Goal: Task Accomplishment & Management: Use online tool/utility

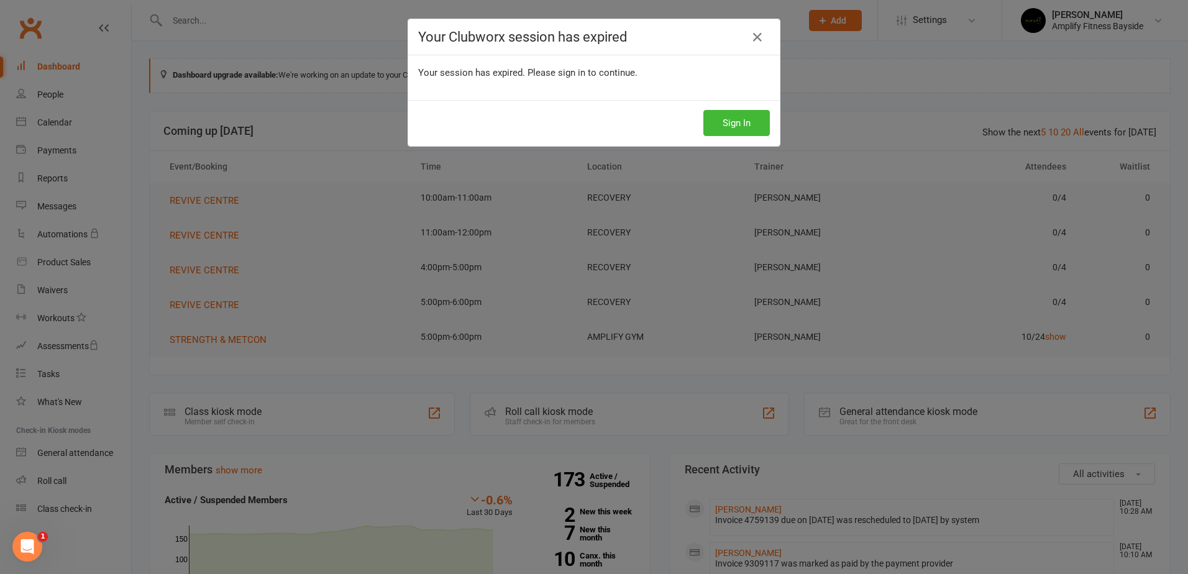
click at [963, 27] on div "Your Clubworx session has expired Your session has expired. Please sign in to c…" at bounding box center [594, 287] width 1188 height 574
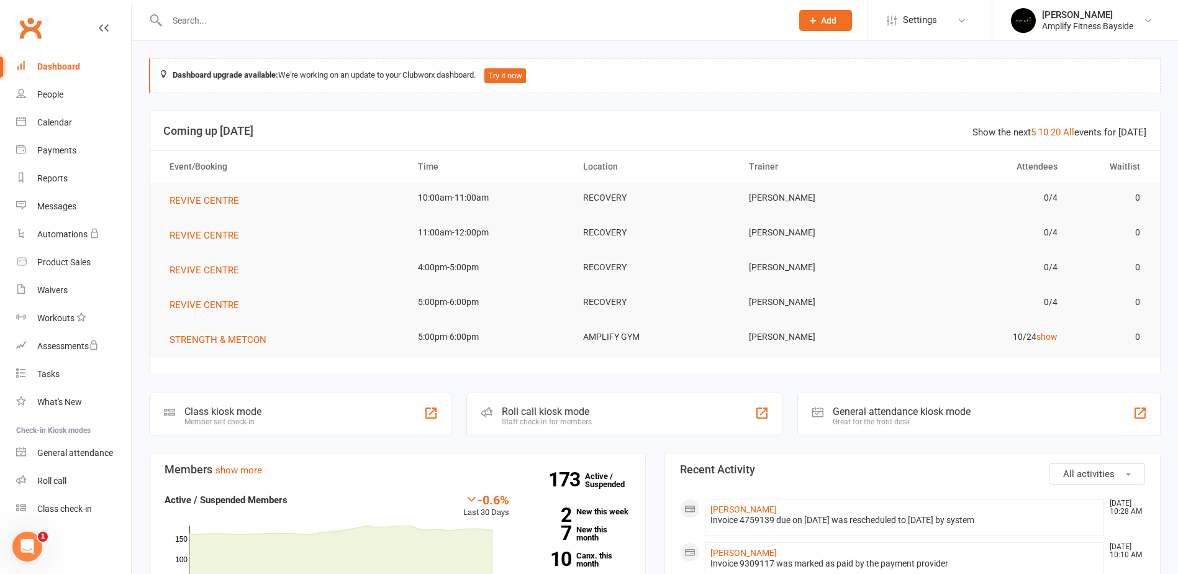
click at [233, 414] on div "Class kiosk mode" at bounding box center [222, 412] width 77 height 12
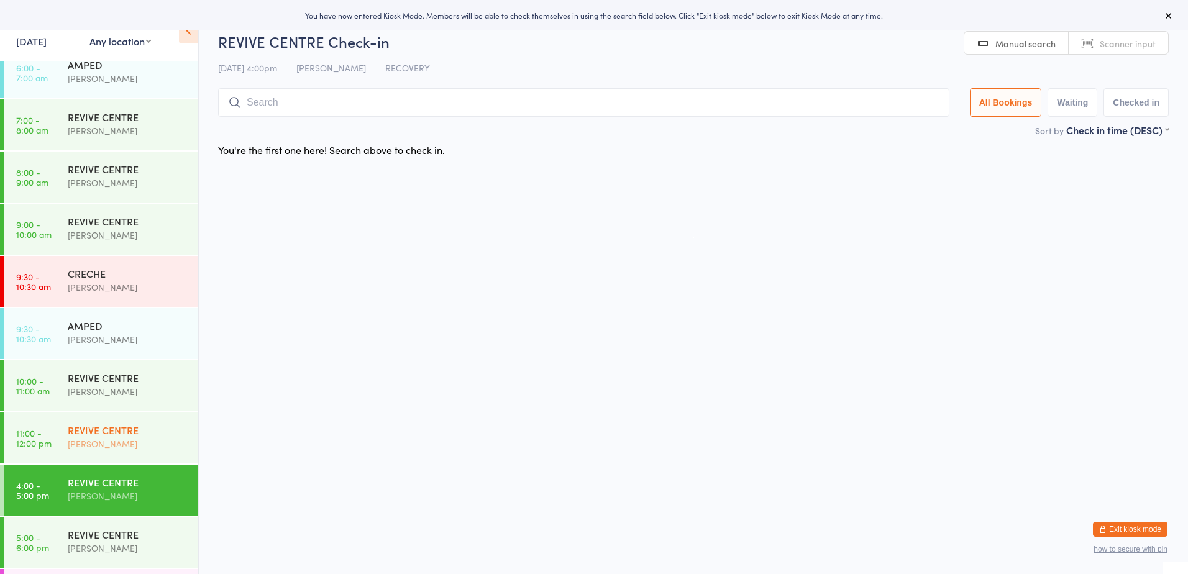
scroll to position [186, 0]
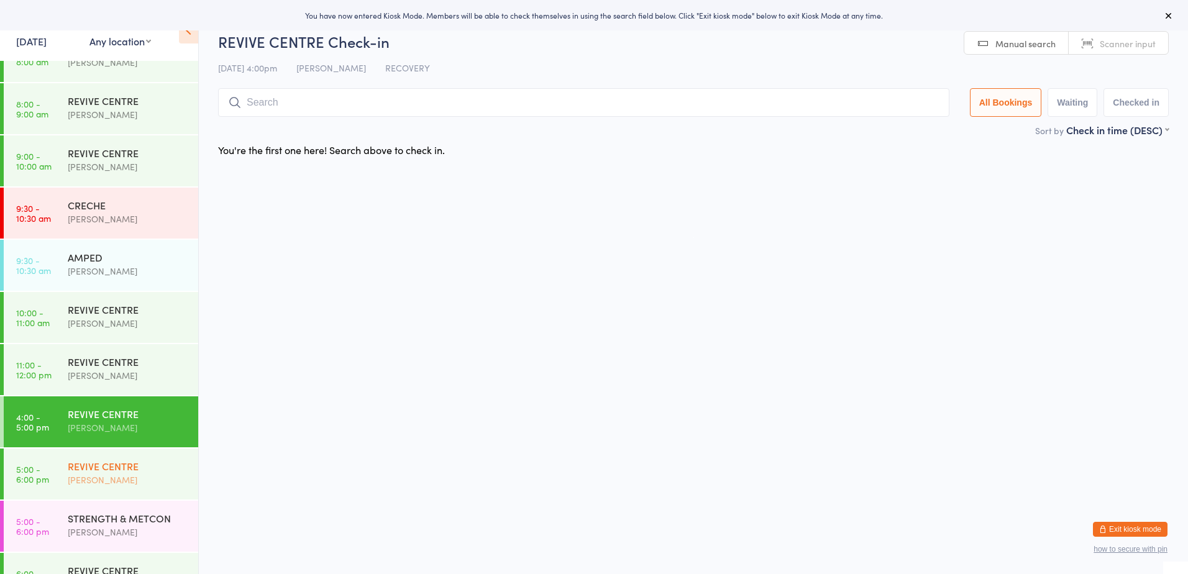
click at [83, 476] on div "[PERSON_NAME]" at bounding box center [128, 480] width 120 height 14
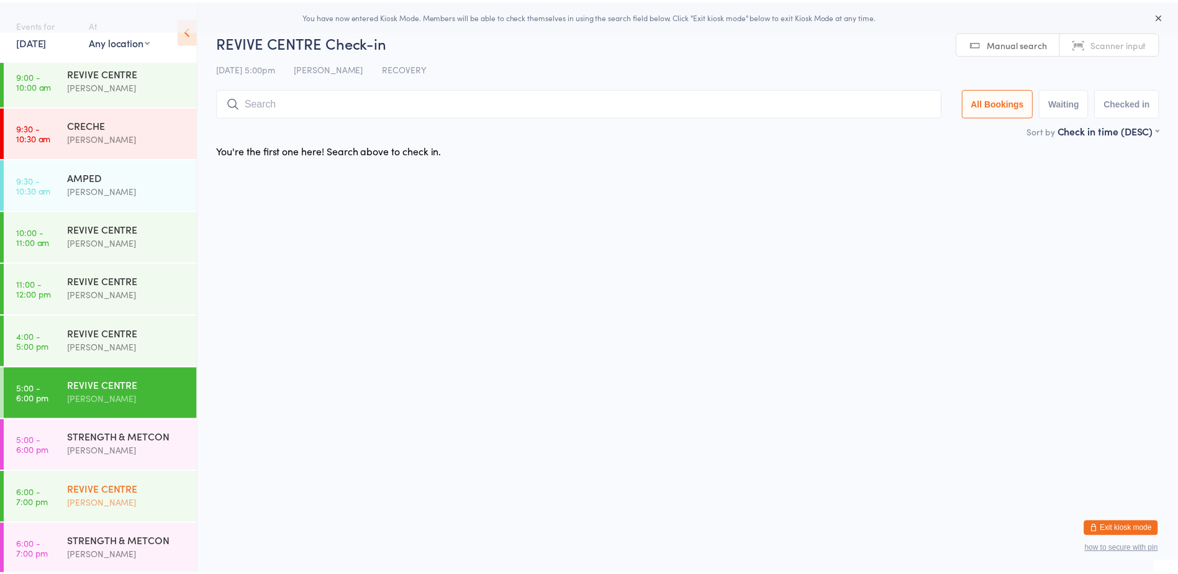
scroll to position [270, 0]
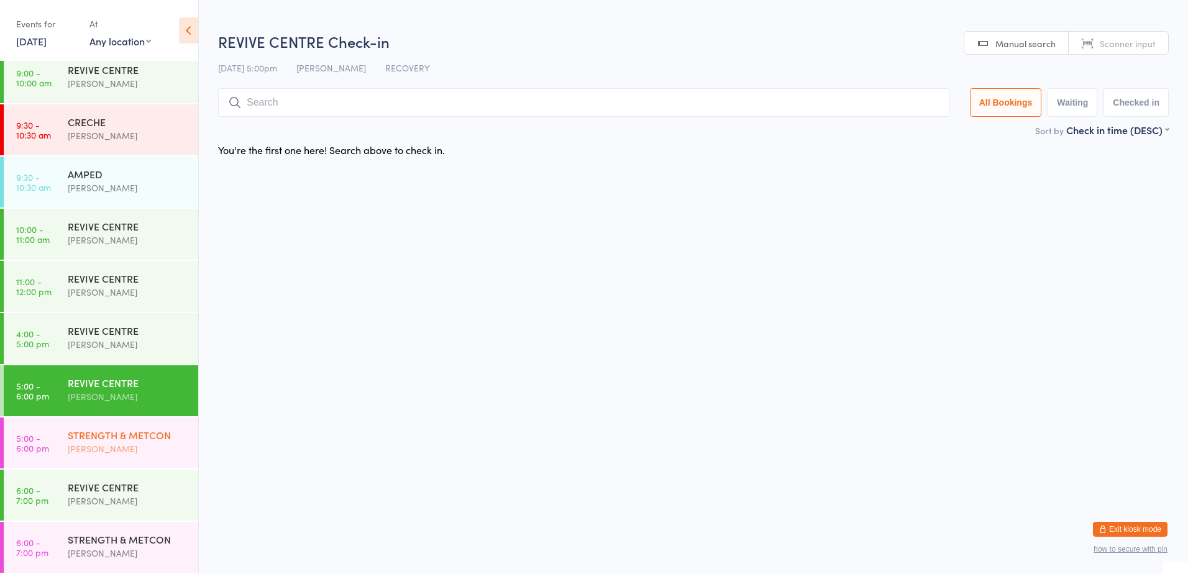
click at [88, 449] on div "[PERSON_NAME]" at bounding box center [128, 449] width 120 height 14
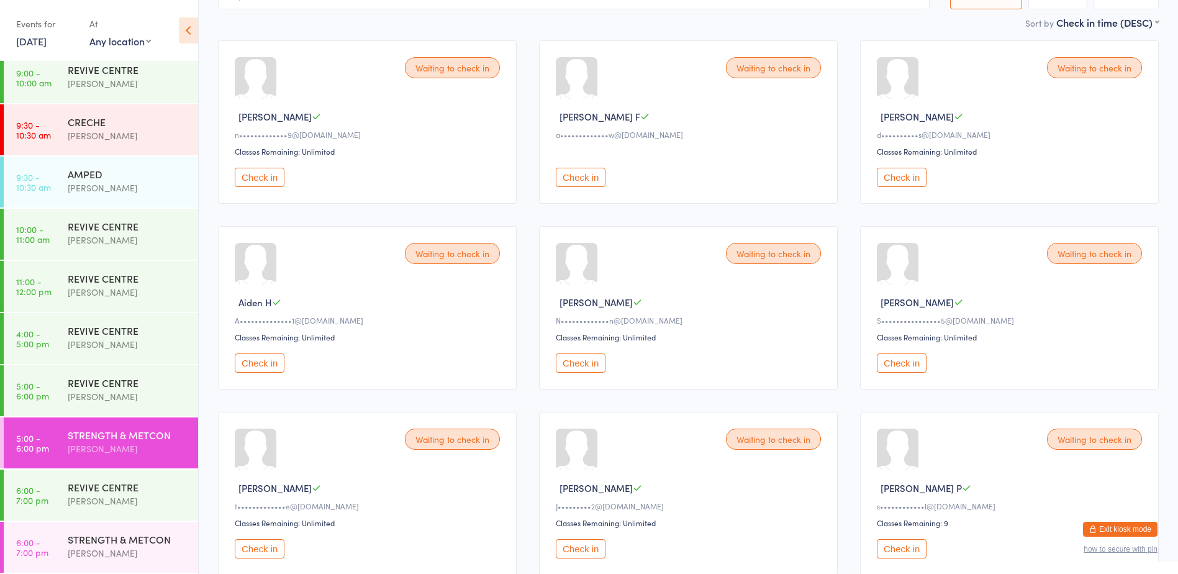
scroll to position [124, 0]
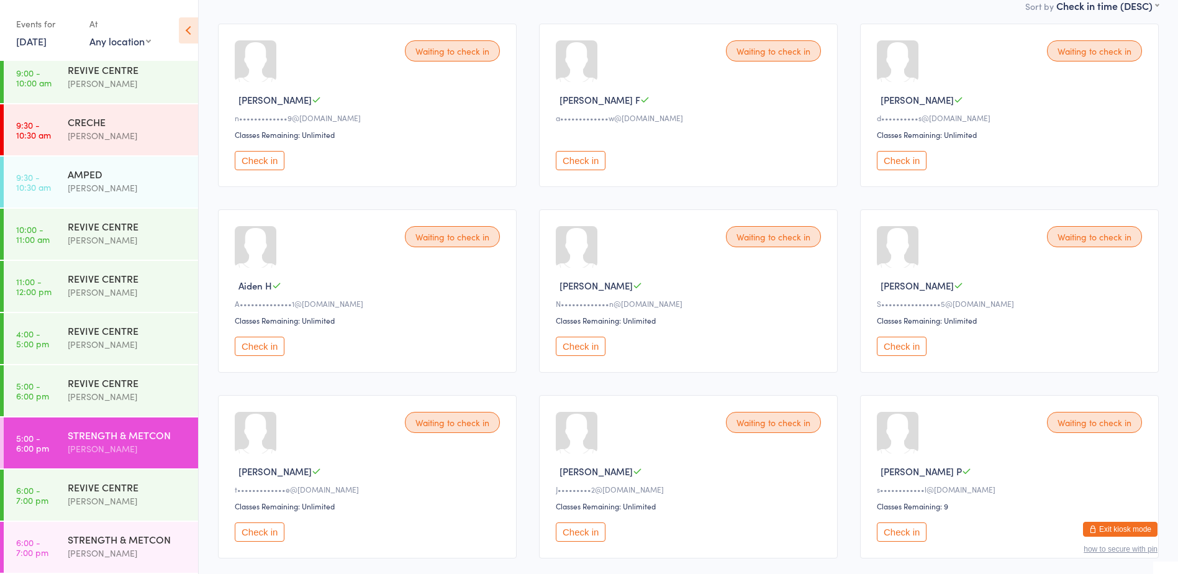
click at [591, 347] on button "Check in" at bounding box center [581, 346] width 50 height 19
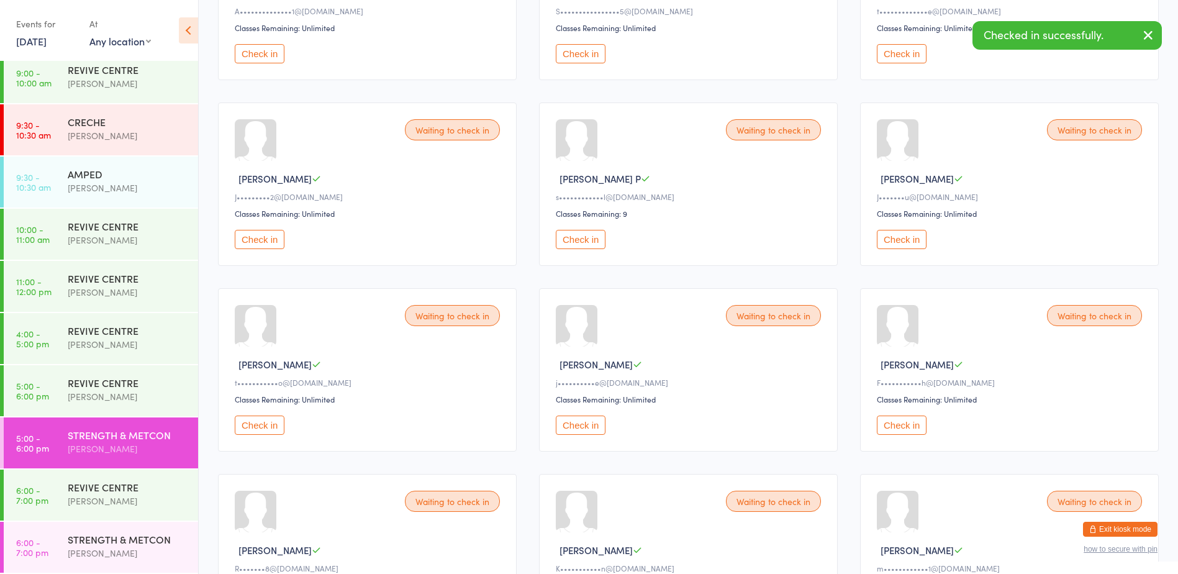
scroll to position [435, 0]
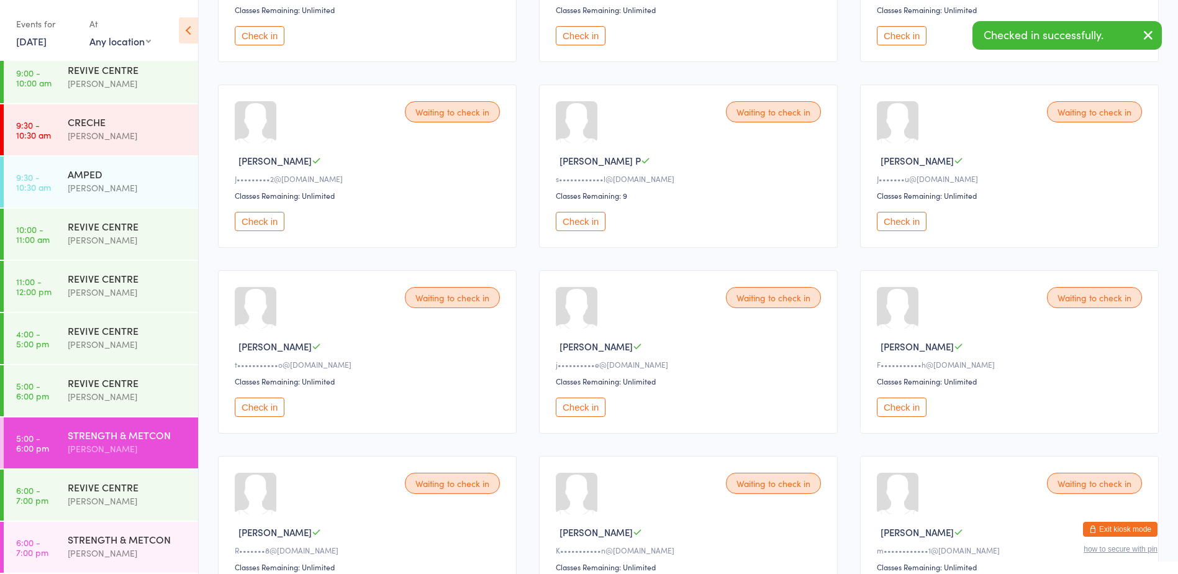
click at [260, 410] on button "Check in" at bounding box center [260, 407] width 50 height 19
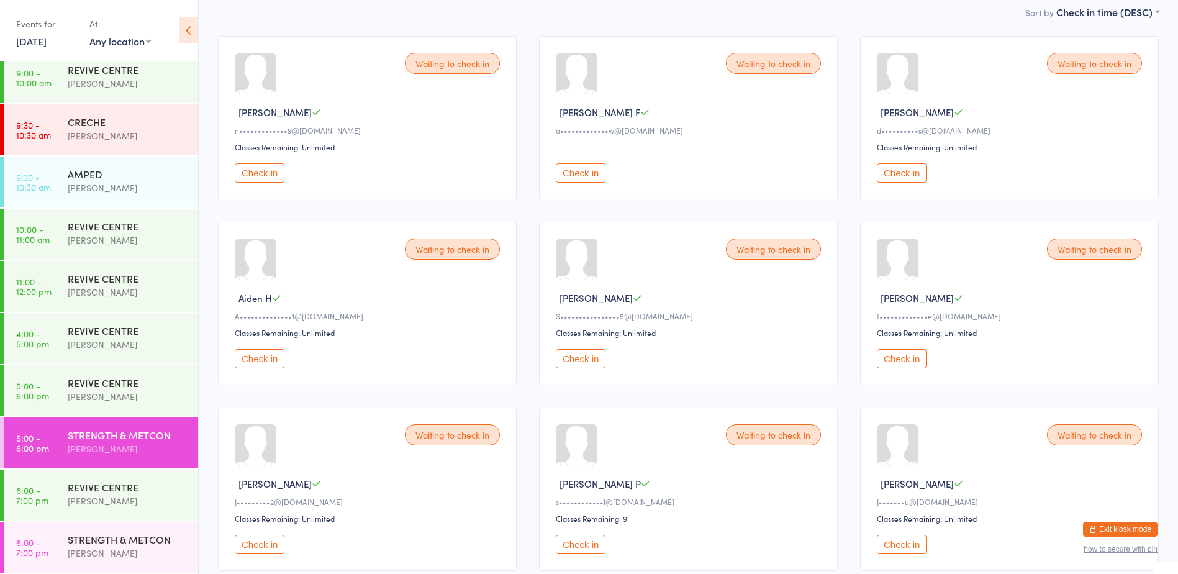
scroll to position [131, 0]
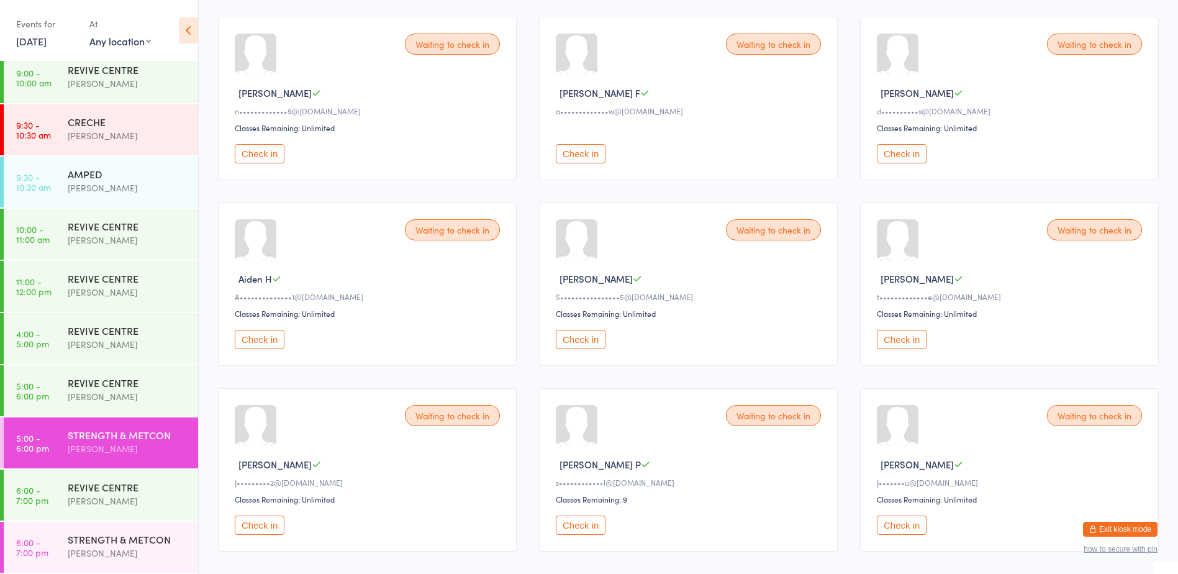
click at [590, 346] on button "Check in" at bounding box center [581, 339] width 50 height 19
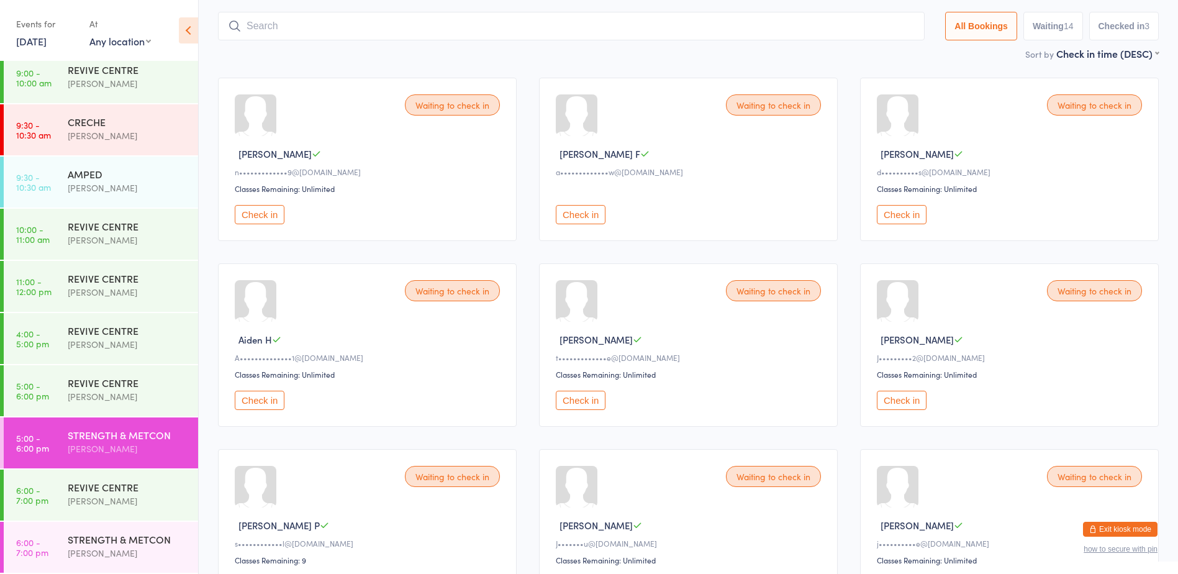
scroll to position [69, 0]
click at [902, 220] on button "Check in" at bounding box center [902, 215] width 50 height 19
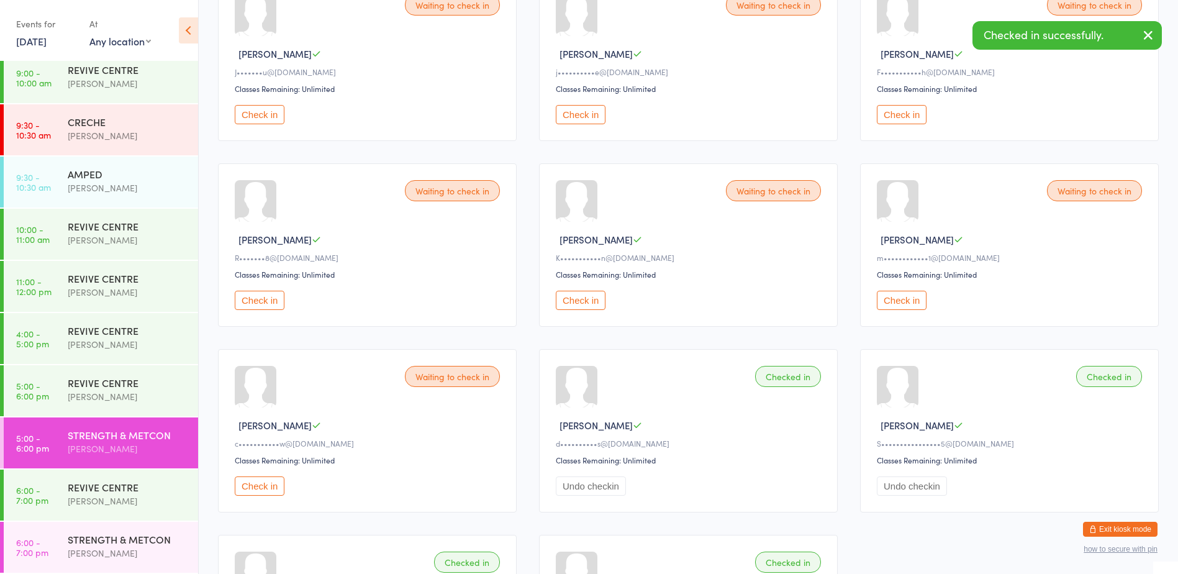
scroll to position [566, 0]
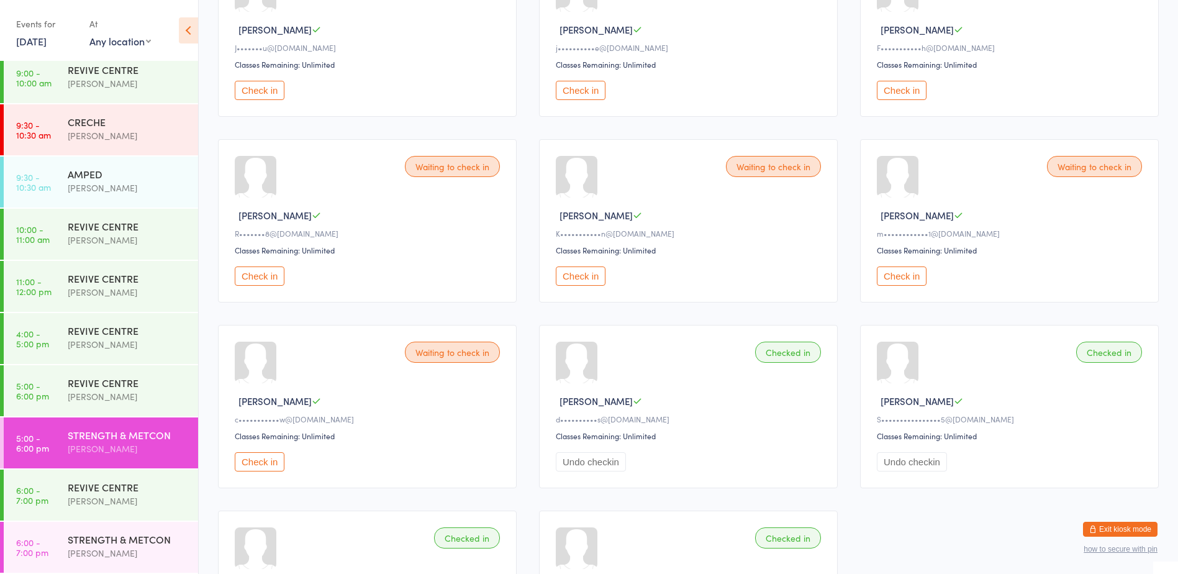
click at [899, 273] on button "Check in" at bounding box center [902, 275] width 50 height 19
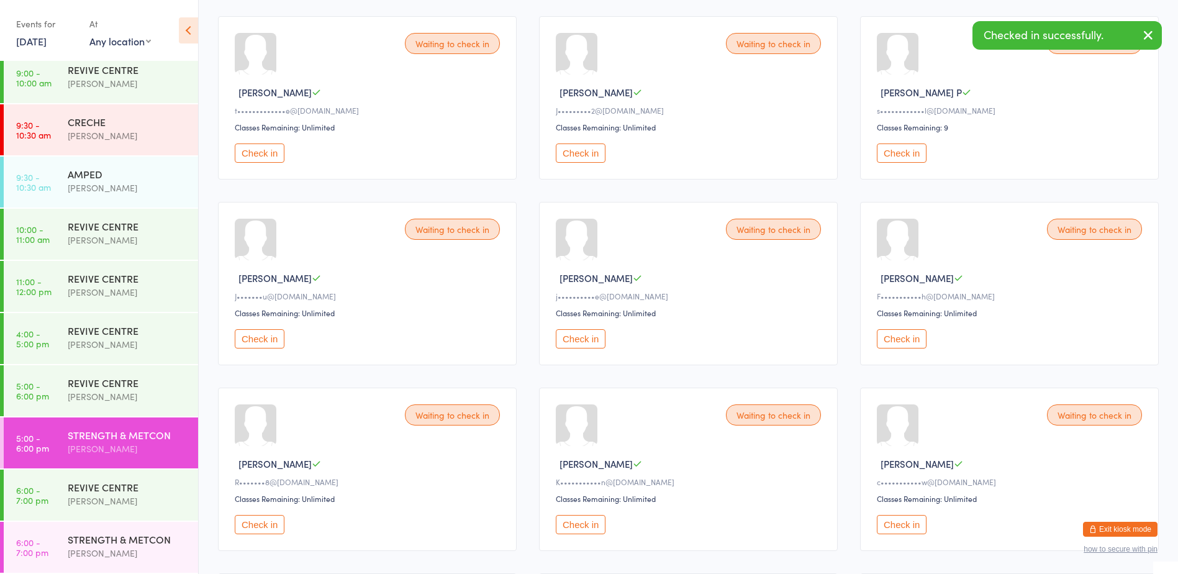
scroll to position [0, 0]
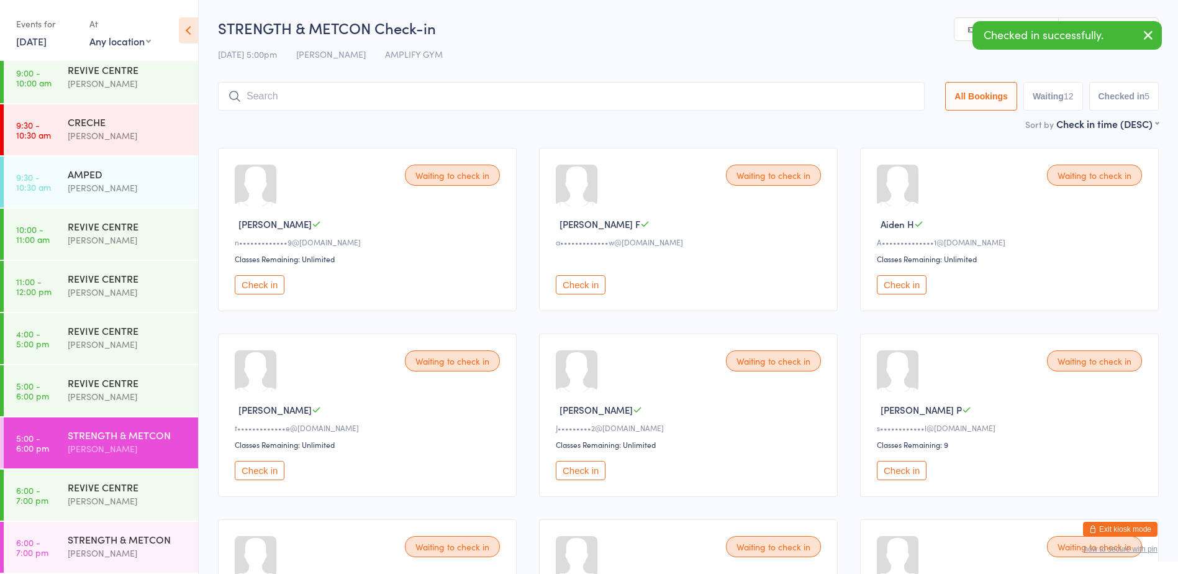
click at [396, 104] on input "search" at bounding box center [571, 96] width 707 height 29
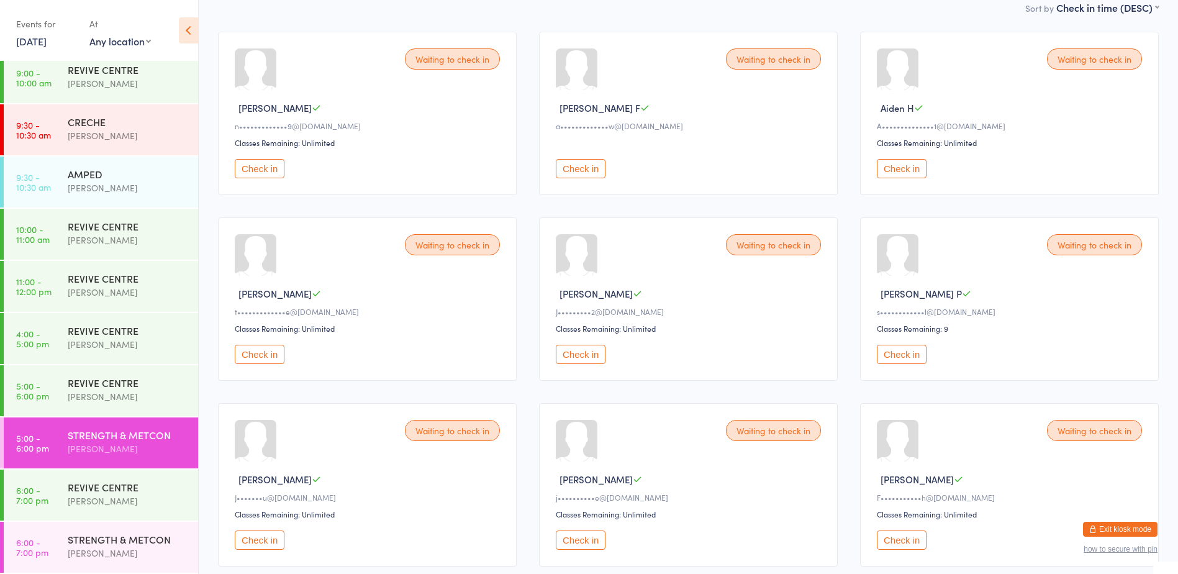
scroll to position [206, 0]
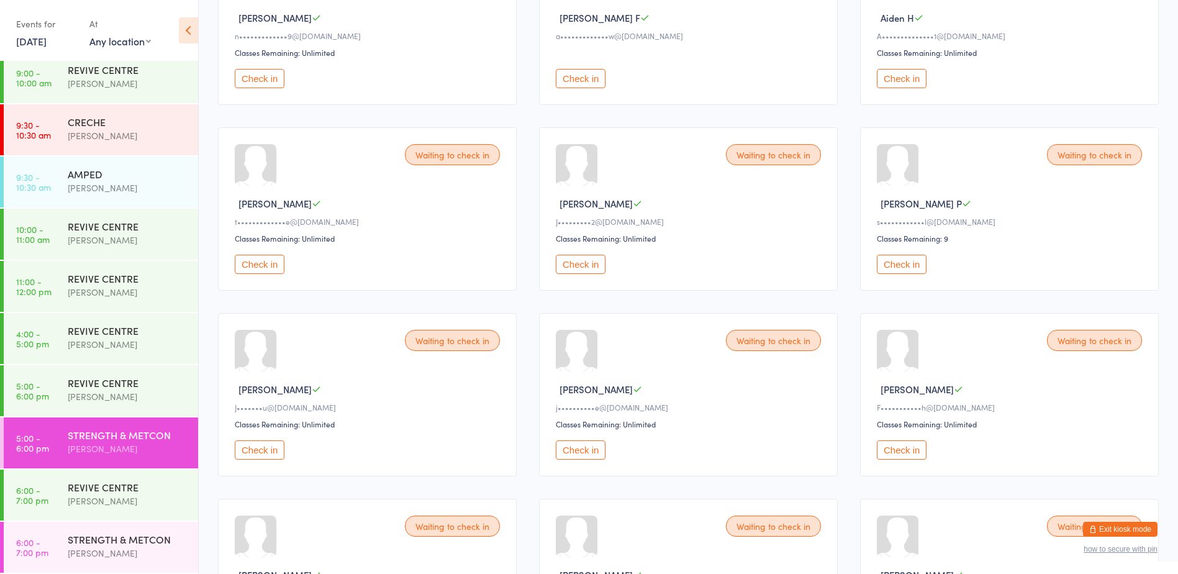
click at [908, 445] on button "Check in" at bounding box center [902, 449] width 50 height 19
click at [917, 455] on button "Check in" at bounding box center [902, 449] width 50 height 19
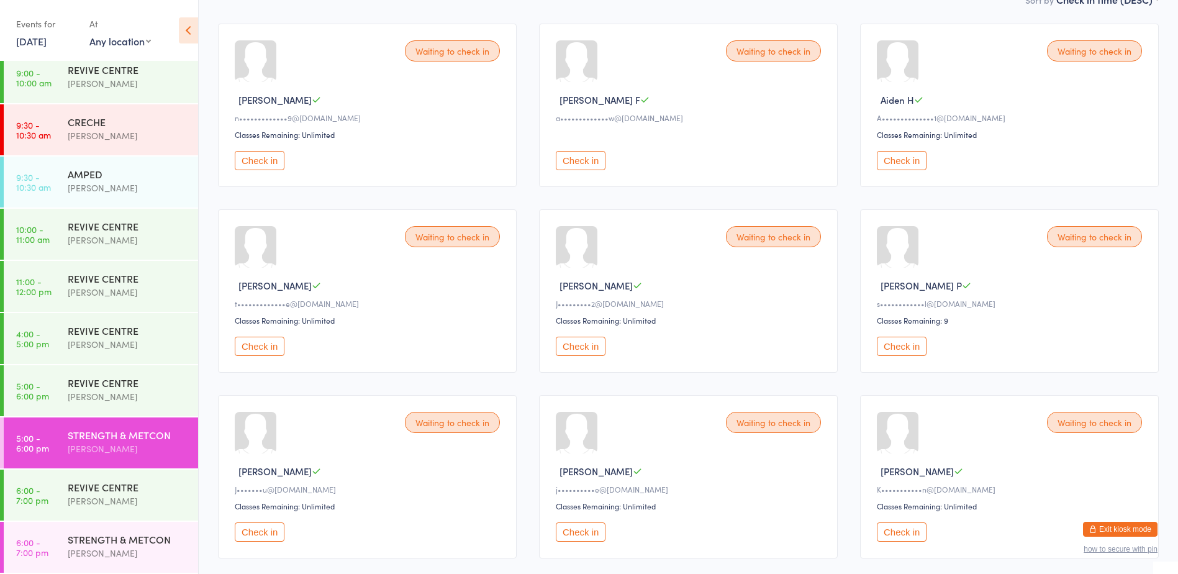
scroll to position [0, 0]
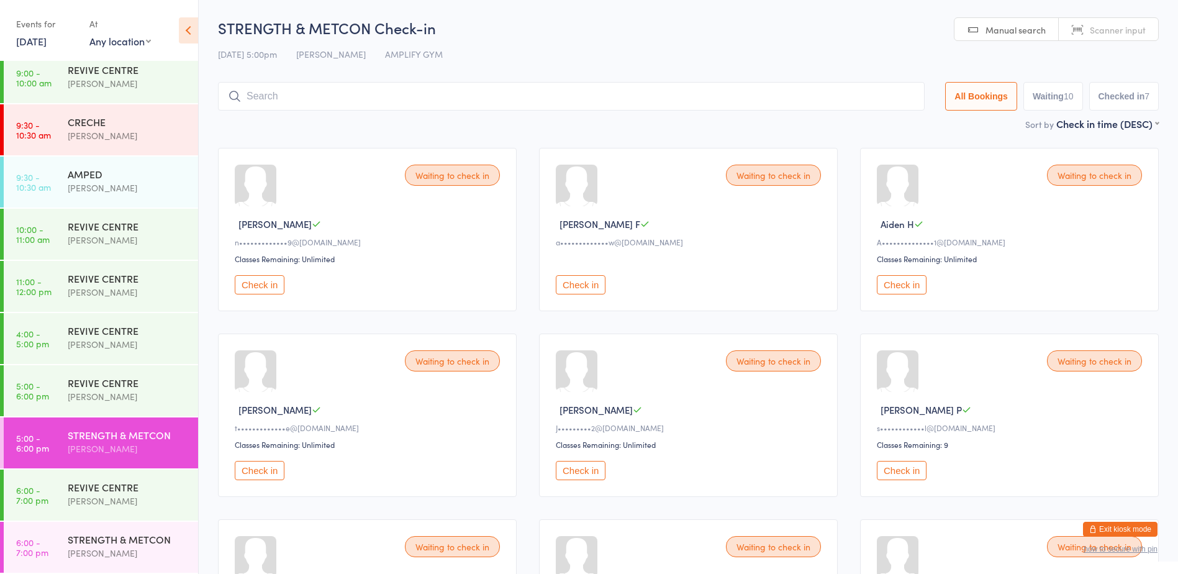
click at [264, 471] on button "Check in" at bounding box center [260, 470] width 50 height 19
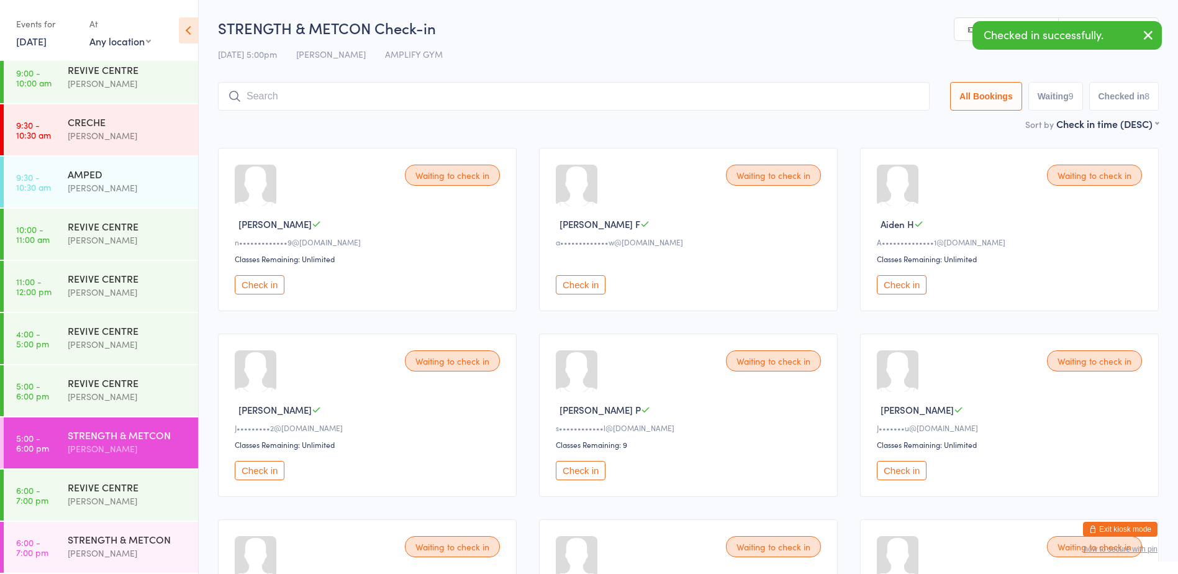
click at [413, 86] on input "search" at bounding box center [574, 96] width 712 height 29
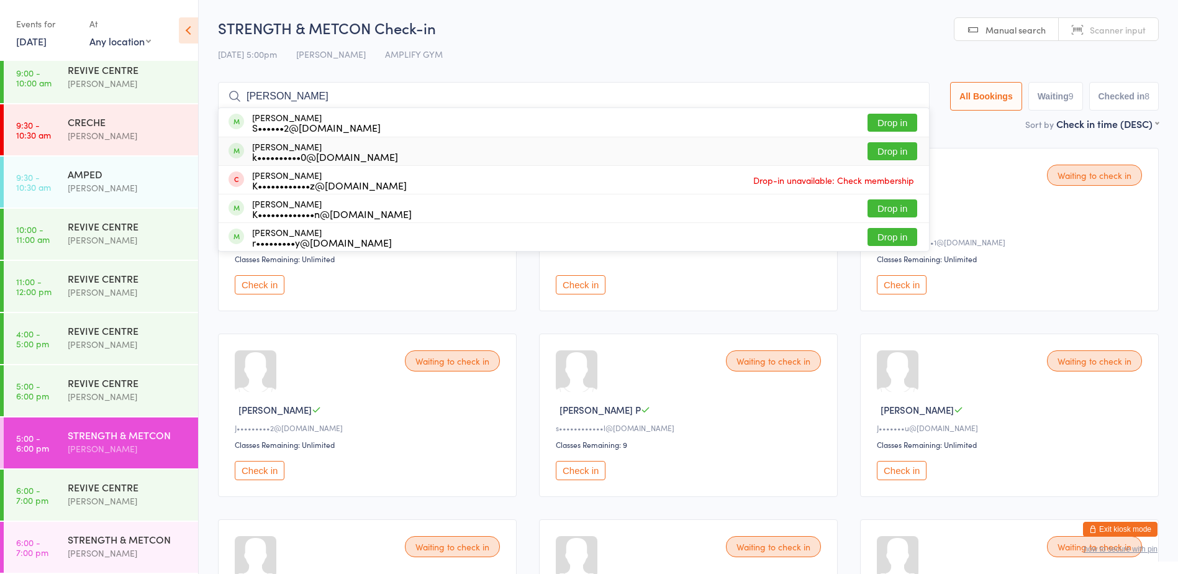
type input "kristy"
click at [875, 155] on button "Drop in" at bounding box center [893, 151] width 50 height 18
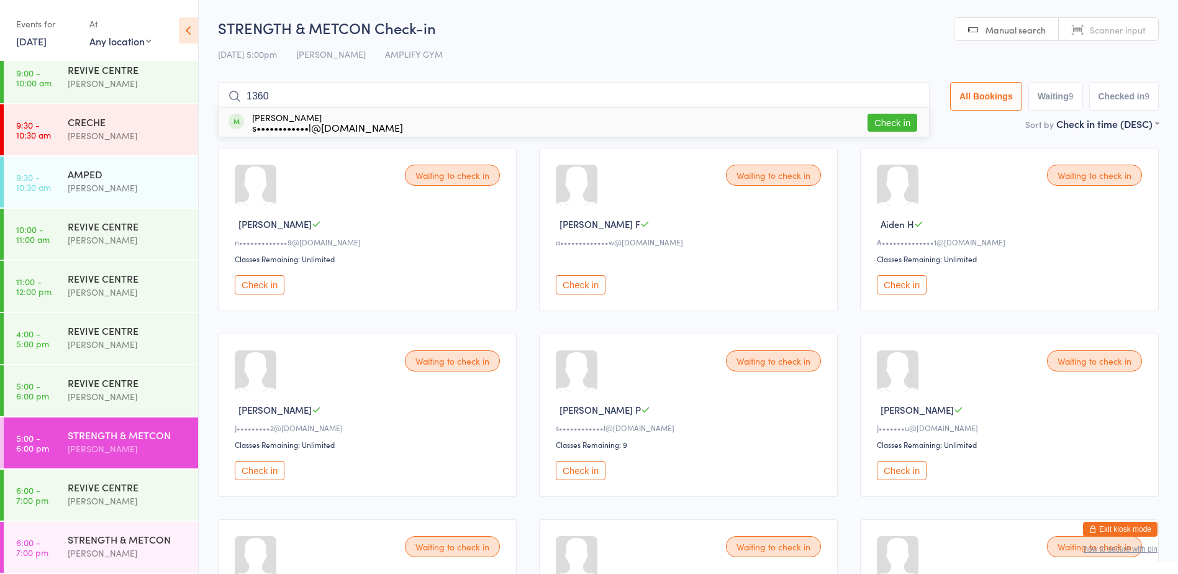
type input "1360"
click at [888, 122] on button "Check in" at bounding box center [893, 123] width 50 height 18
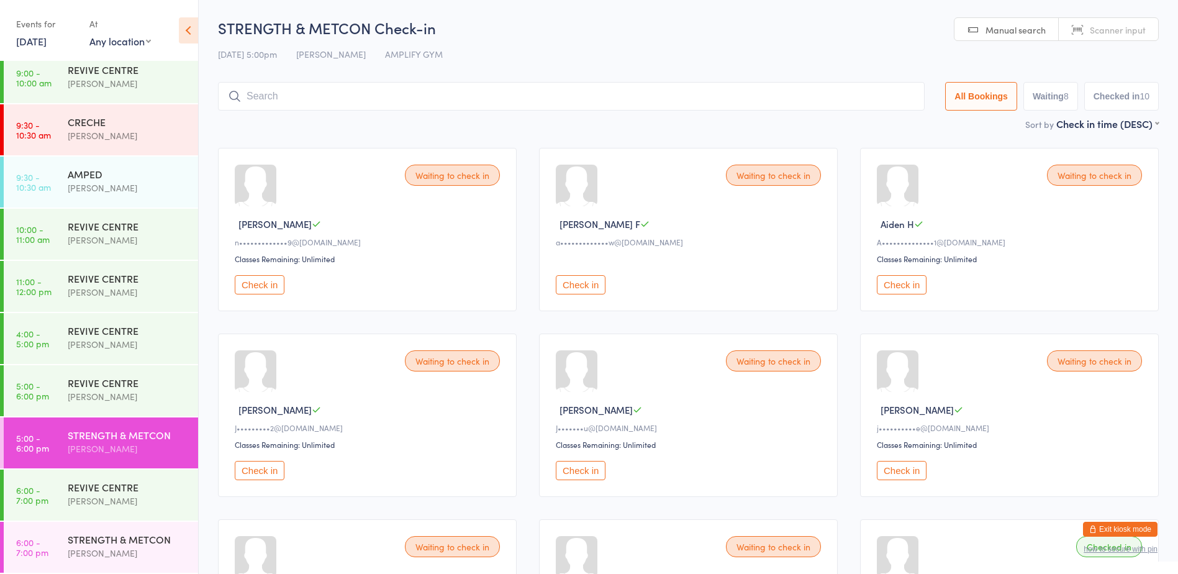
click at [585, 101] on input "search" at bounding box center [571, 96] width 707 height 29
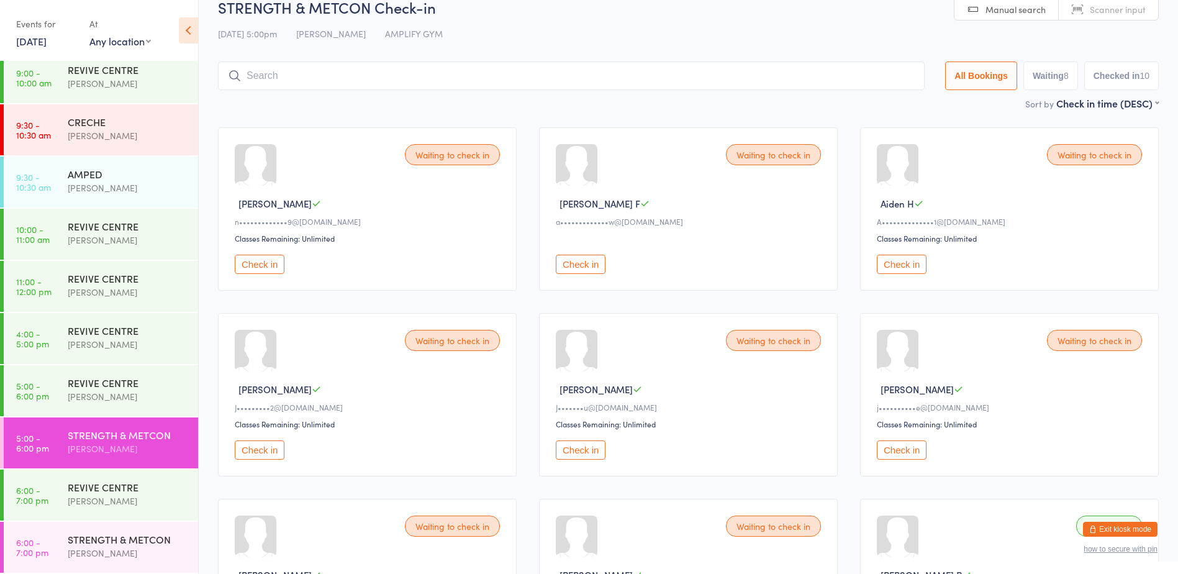
scroll to position [20, 0]
type input "1591"
click at [898, 107] on button "Check in" at bounding box center [888, 103] width 50 height 18
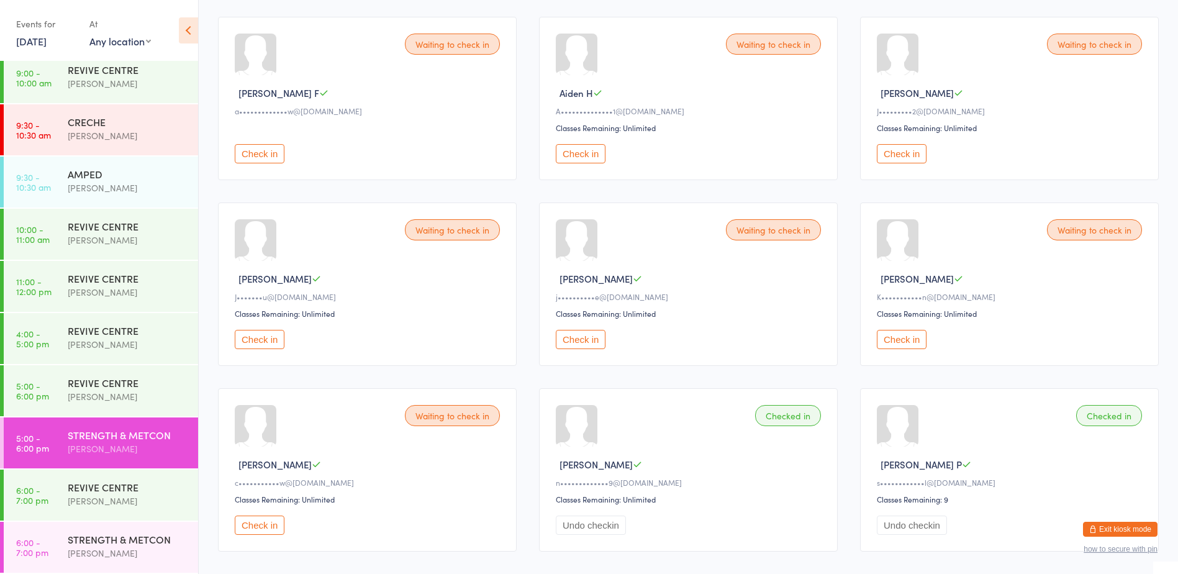
scroll to position [0, 0]
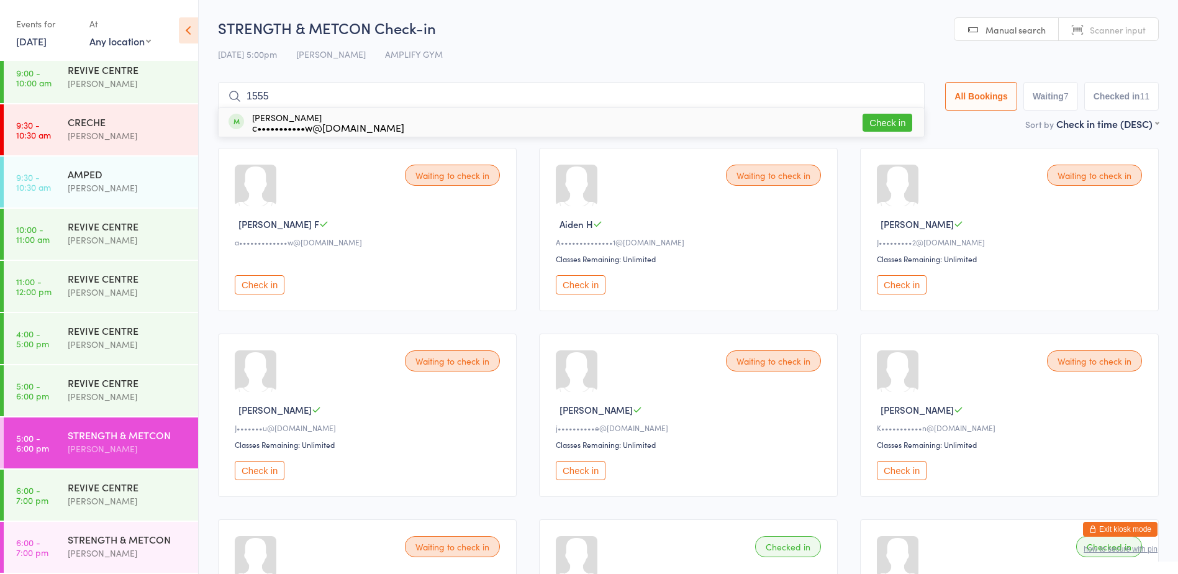
type input "1555"
click at [874, 116] on button "Check in" at bounding box center [888, 123] width 50 height 18
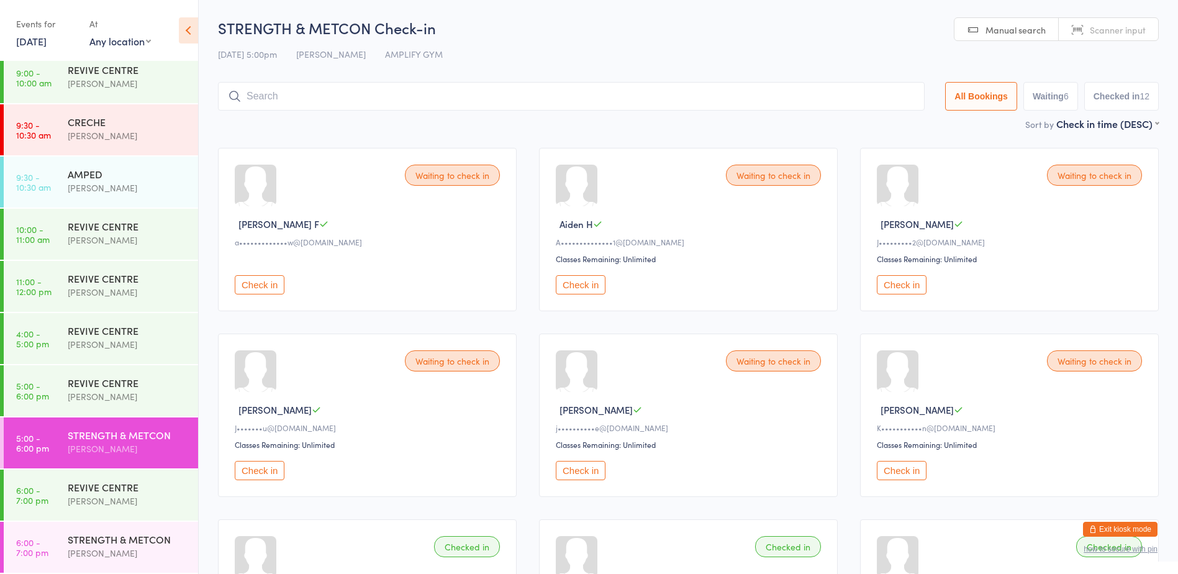
click at [266, 472] on button "Check in" at bounding box center [260, 470] width 50 height 19
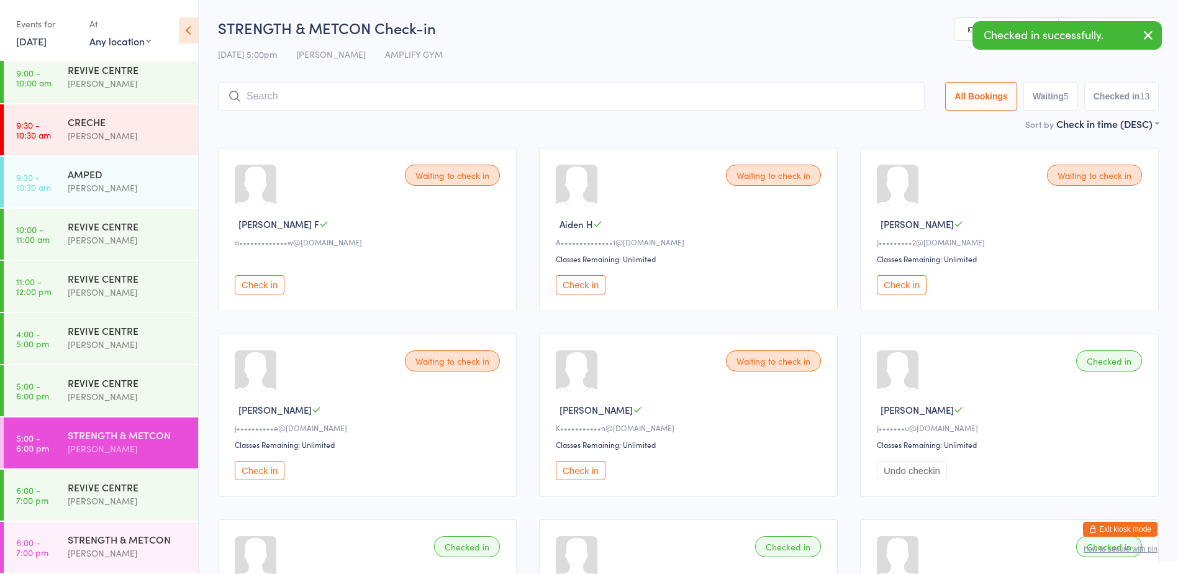
click at [586, 470] on button "Check in" at bounding box center [581, 470] width 50 height 19
click at [269, 472] on button "Check in" at bounding box center [260, 470] width 50 height 19
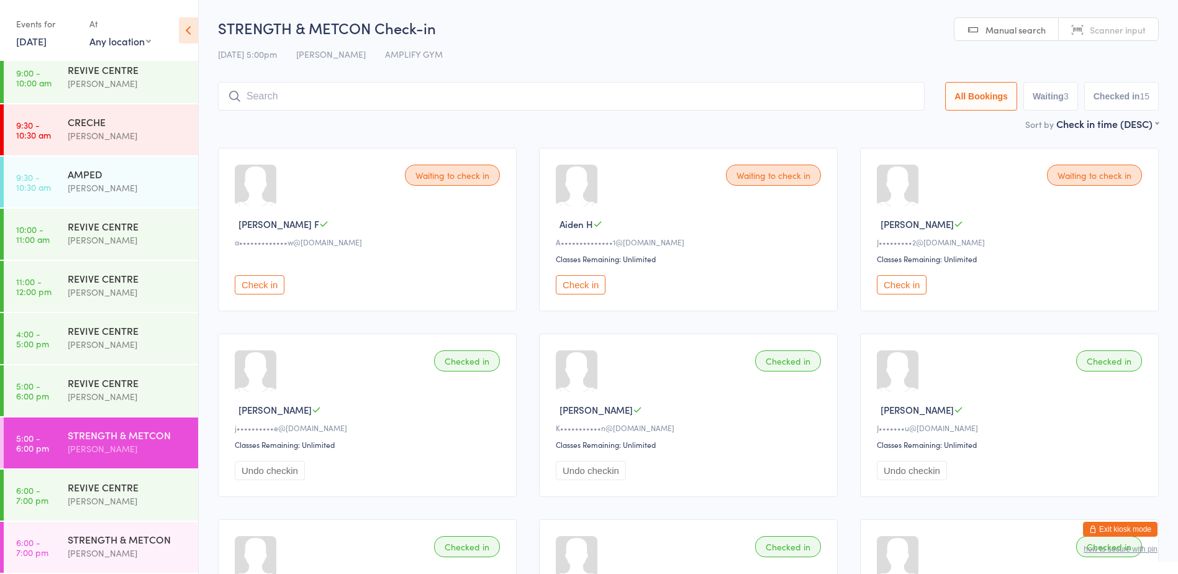
click at [599, 465] on button "Undo checkin" at bounding box center [591, 470] width 70 height 19
click at [348, 104] on input "search" at bounding box center [571, 96] width 707 height 29
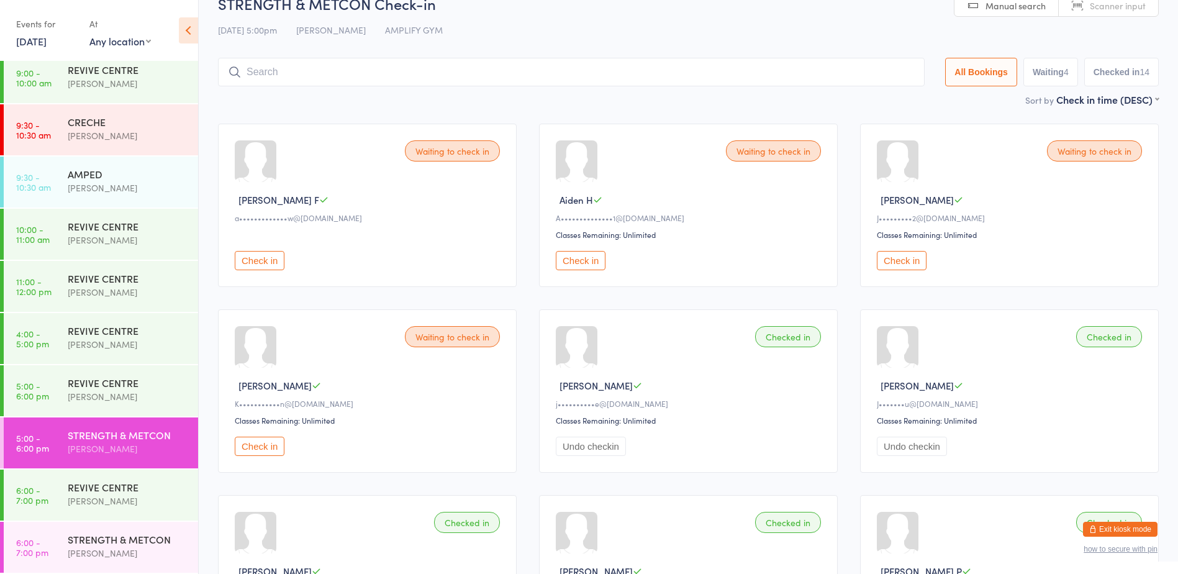
scroll to position [82, 0]
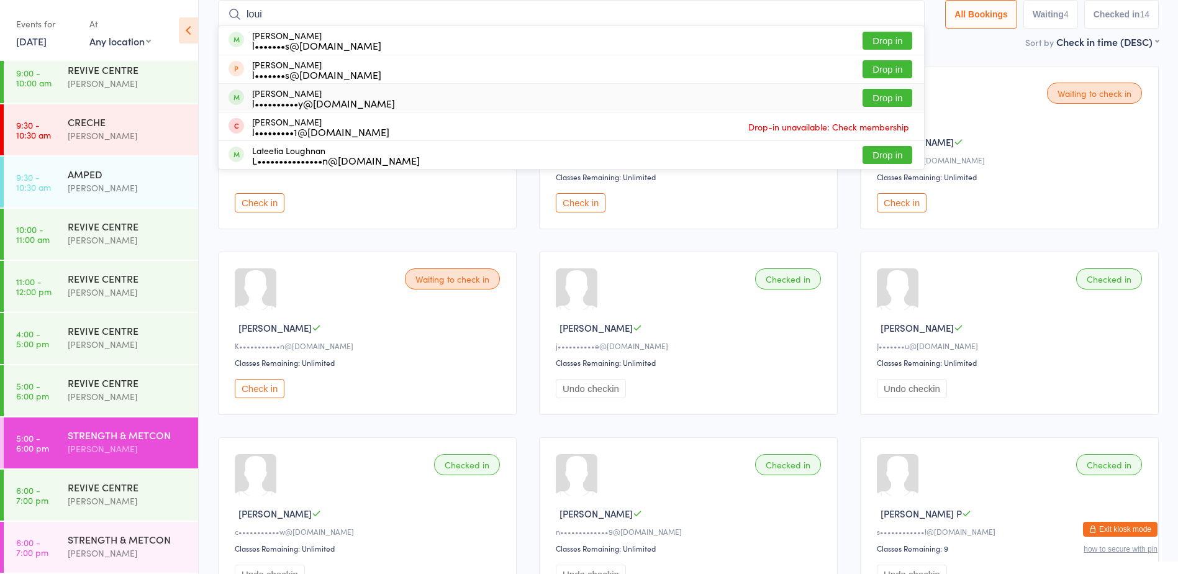
type input "loui"
click at [873, 98] on button "Drop in" at bounding box center [888, 98] width 50 height 18
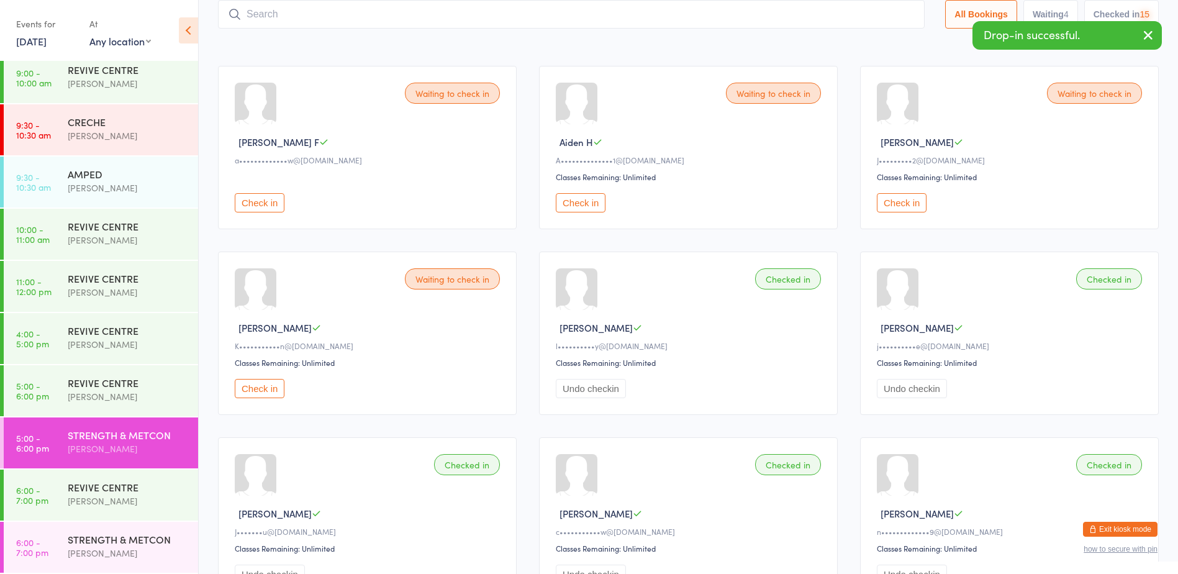
click at [295, 24] on input "search" at bounding box center [571, 14] width 707 height 29
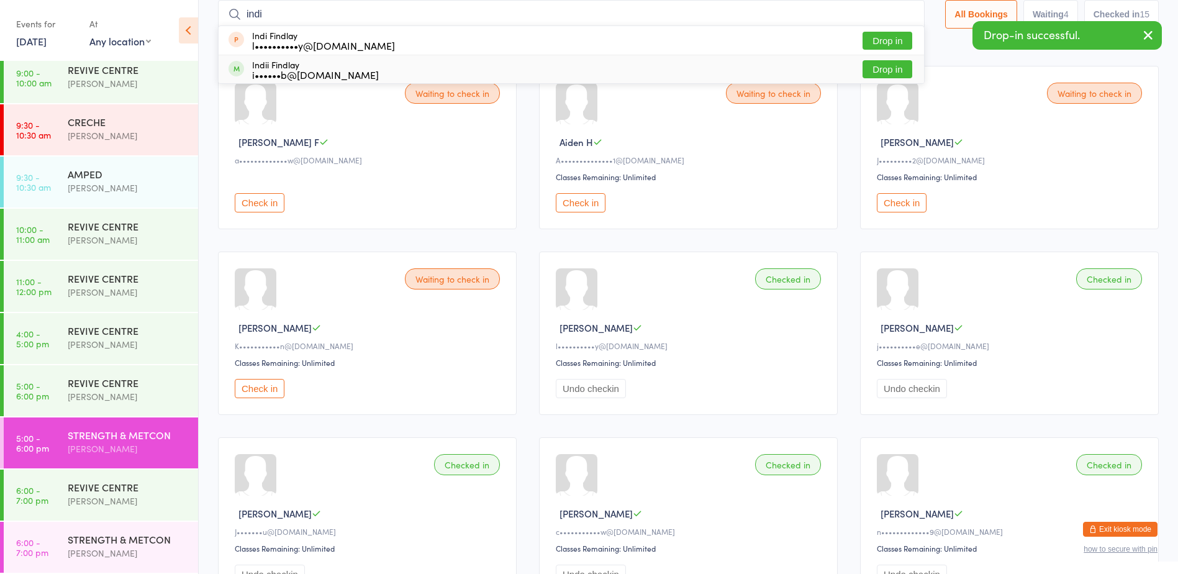
type input "indi"
click at [884, 71] on button "Drop in" at bounding box center [888, 69] width 50 height 18
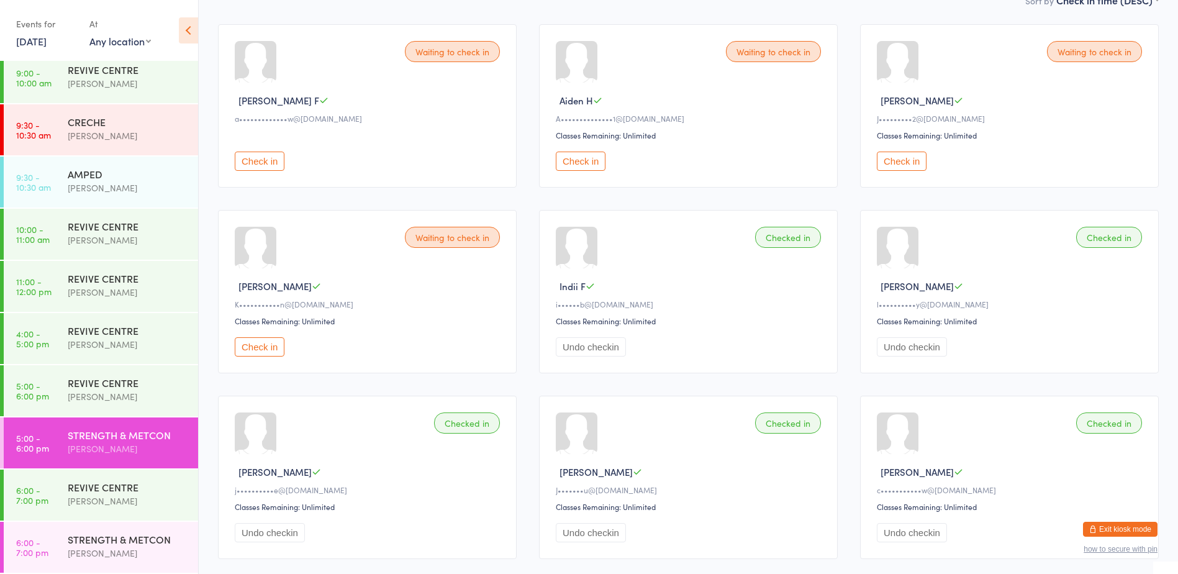
scroll to position [0, 0]
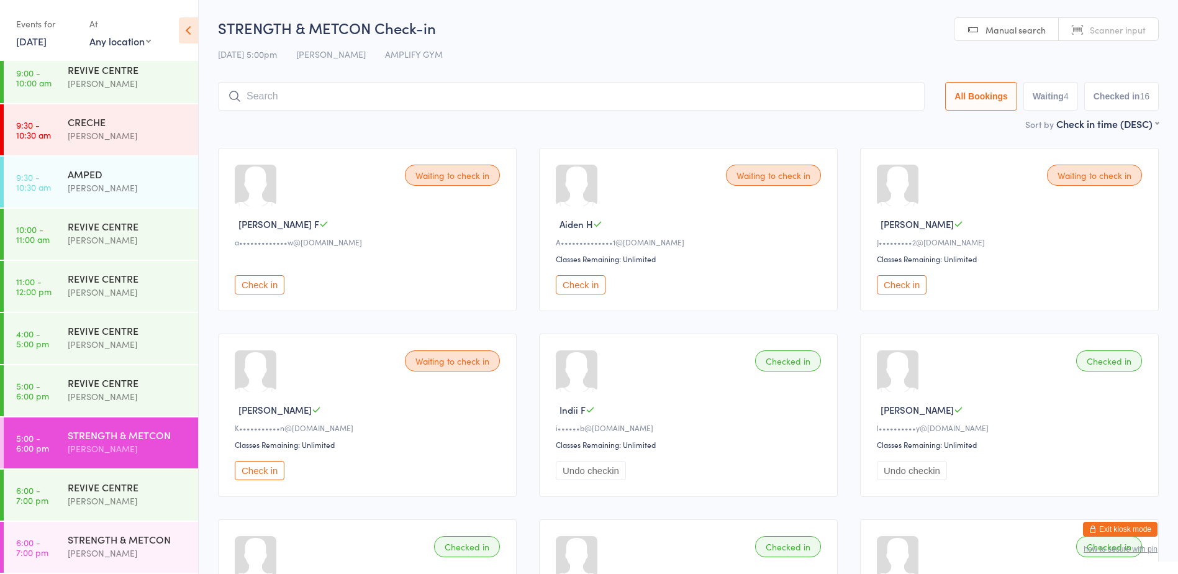
click at [583, 283] on button "Check in" at bounding box center [581, 284] width 50 height 19
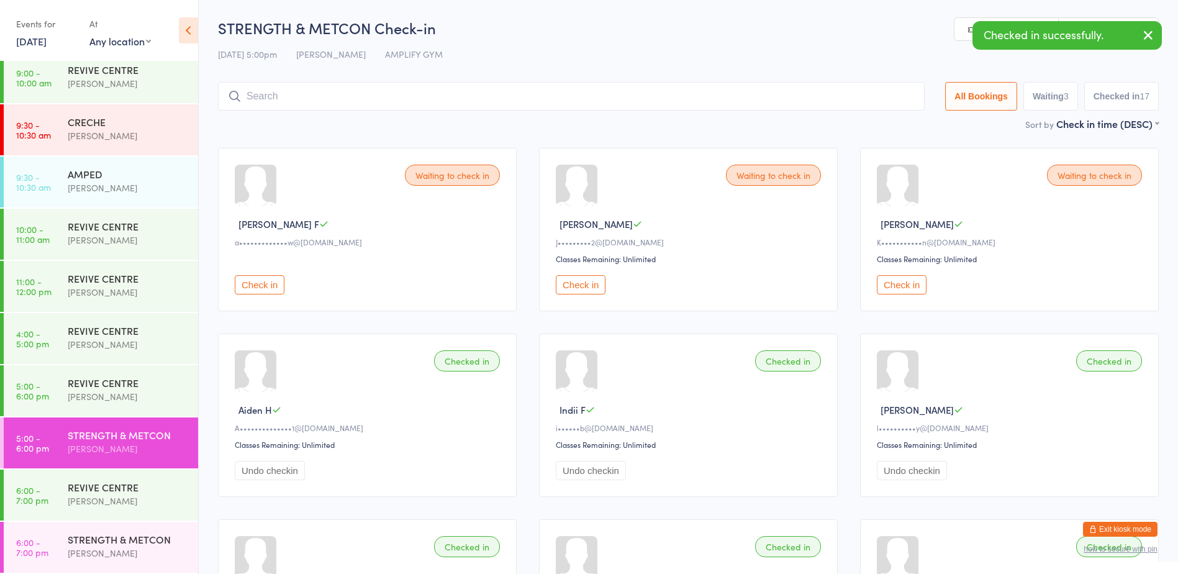
click at [578, 289] on button "Check in" at bounding box center [581, 284] width 50 height 19
click at [122, 429] on div "STRENGTH & METCON" at bounding box center [128, 435] width 120 height 14
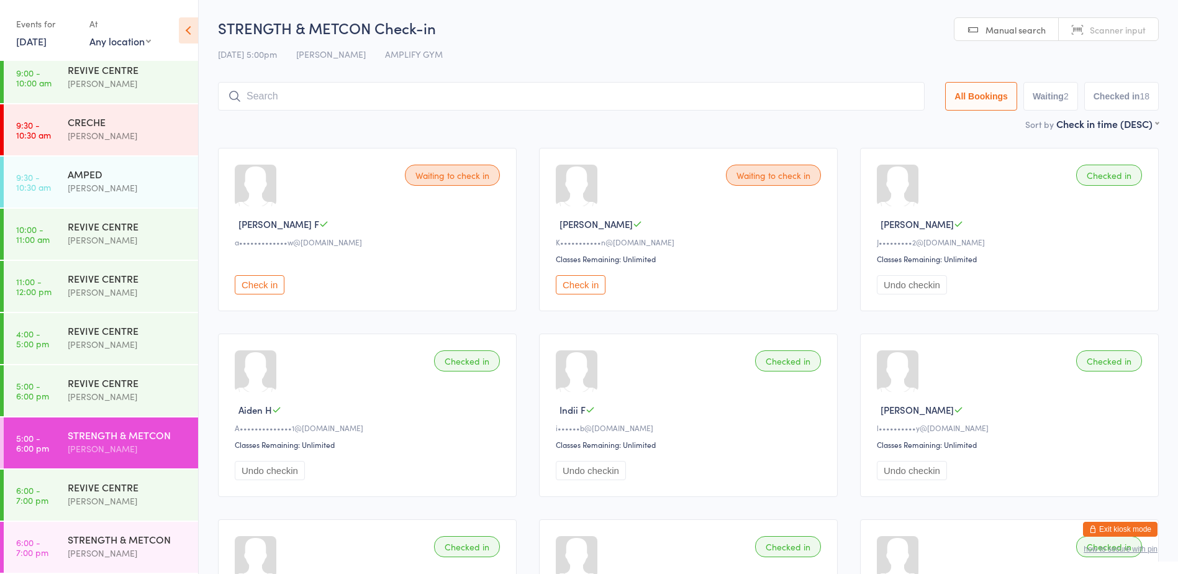
click at [549, 126] on div "Sort by Check in time (DESC) First name (ASC) First name (DESC) Last name (ASC)…" at bounding box center [688, 124] width 941 height 14
